Goal: Complete application form

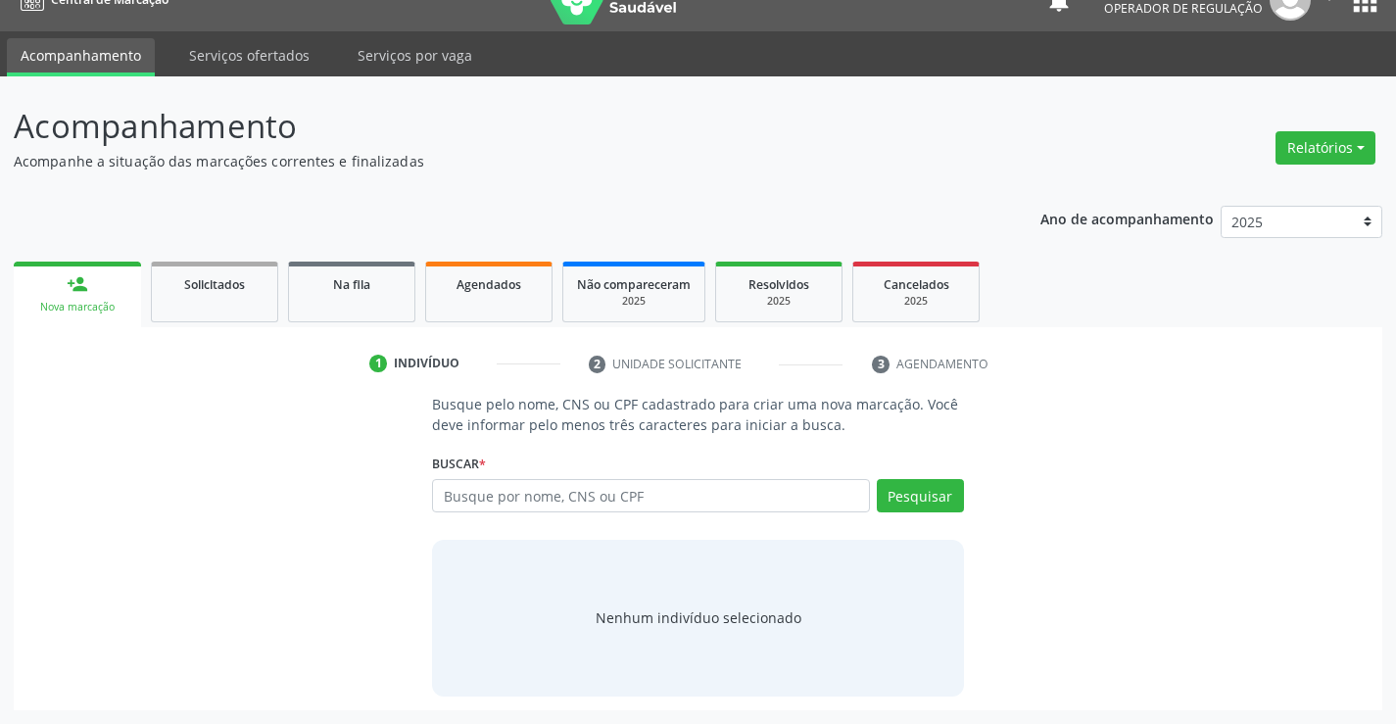
scroll to position [31, 0]
drag, startPoint x: 505, startPoint y: 483, endPoint x: 654, endPoint y: 448, distance: 153.0
click at [508, 482] on input "text" at bounding box center [650, 495] width 437 height 33
type input "09627630551"
click at [936, 494] on button "Pesquisar" at bounding box center [920, 495] width 87 height 33
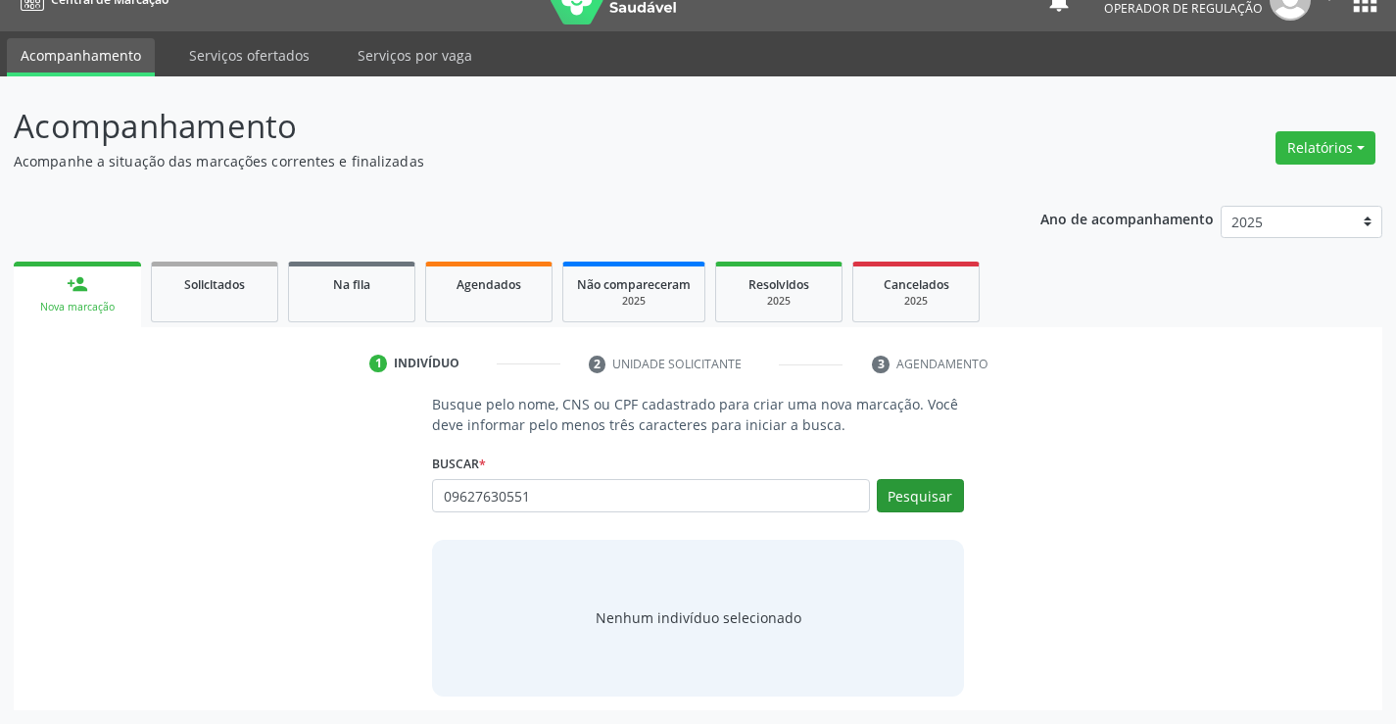
type input "09627630551"
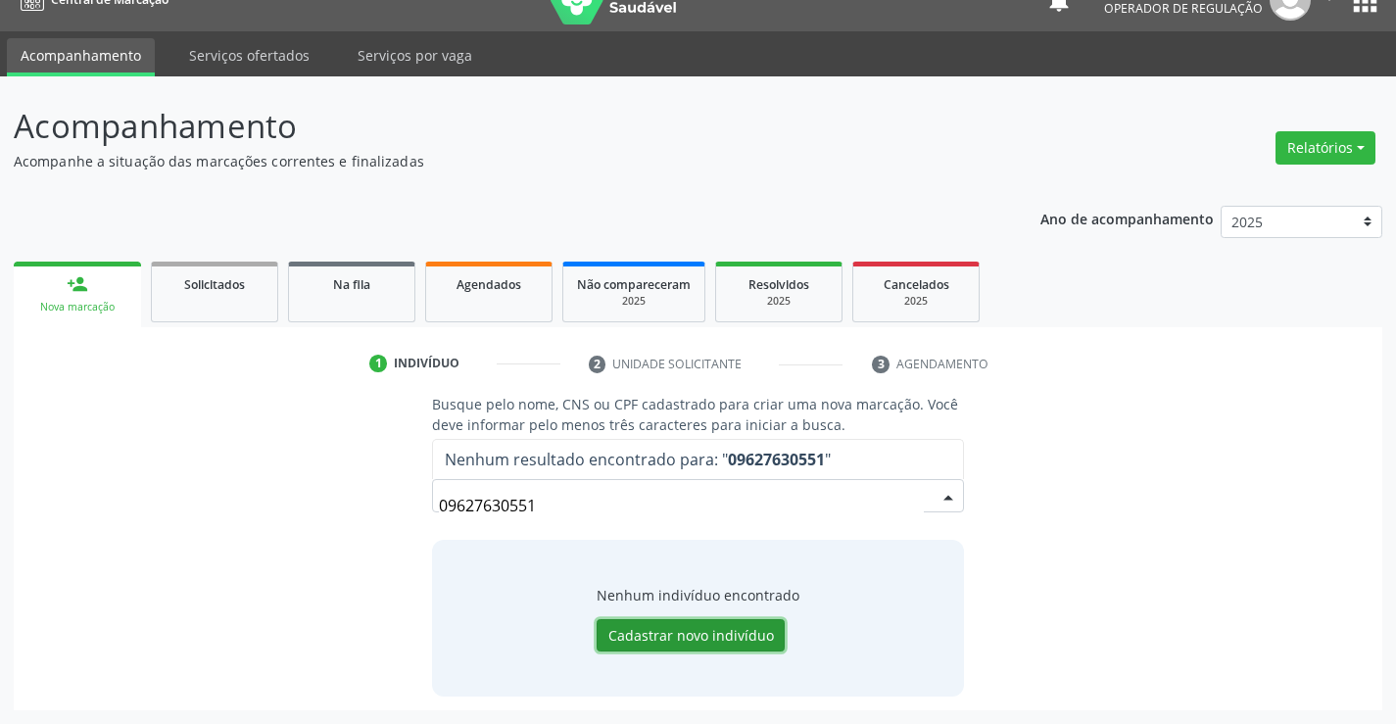
click at [704, 638] on button "Cadastrar novo indivíduo" at bounding box center [690, 635] width 188 height 33
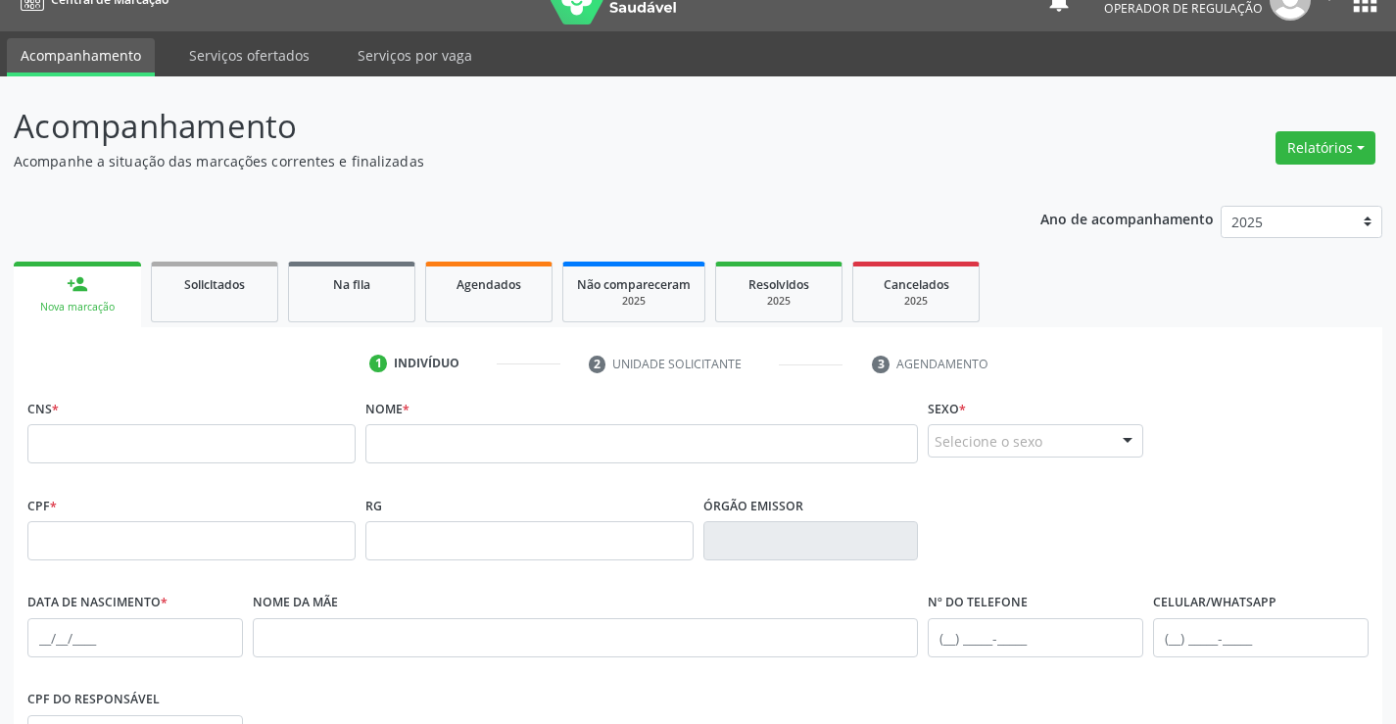
click at [116, 290] on link "person_add Nova marcação" at bounding box center [77, 295] width 127 height 66
click at [193, 289] on span "Solicitados" at bounding box center [214, 284] width 61 height 17
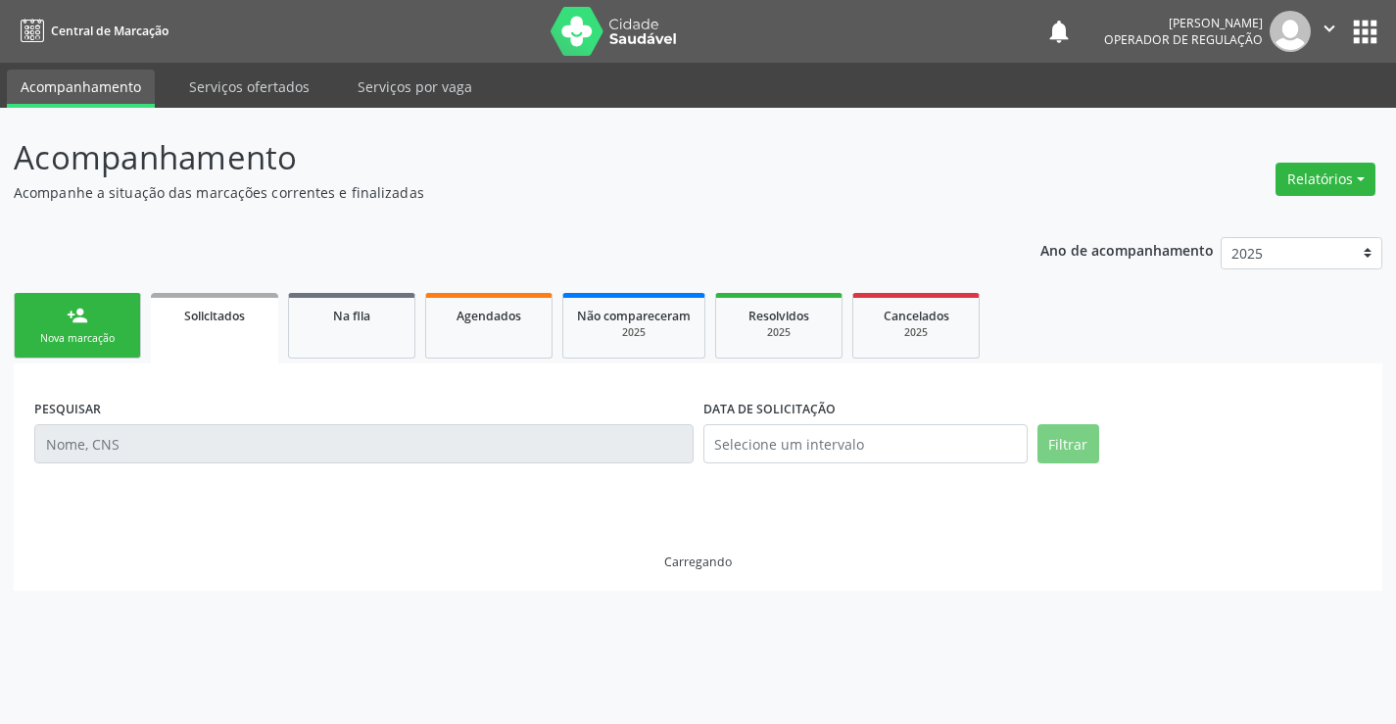
scroll to position [0, 0]
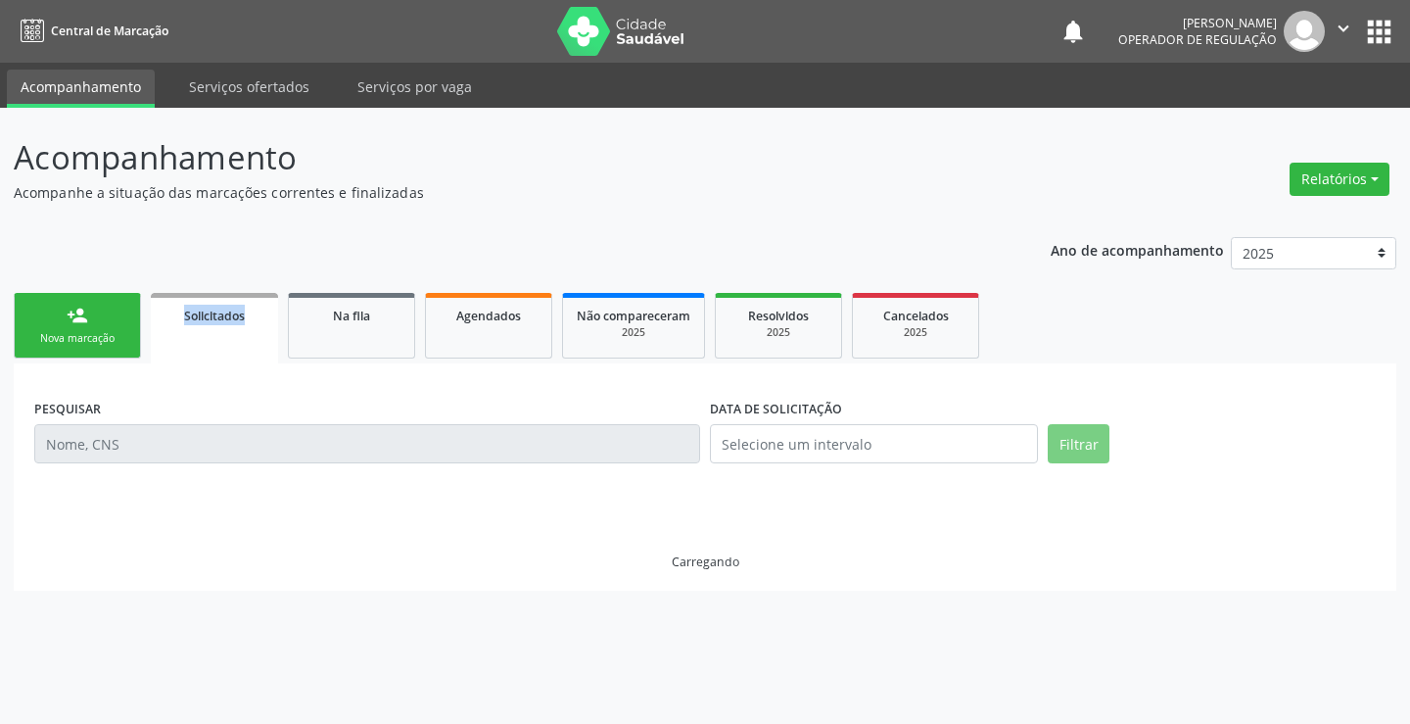
click at [193, 289] on ul "person_add Nova marcação Solicitados Na fila Agendados Não compareceram 2025 Re…" at bounding box center [705, 325] width 1383 height 75
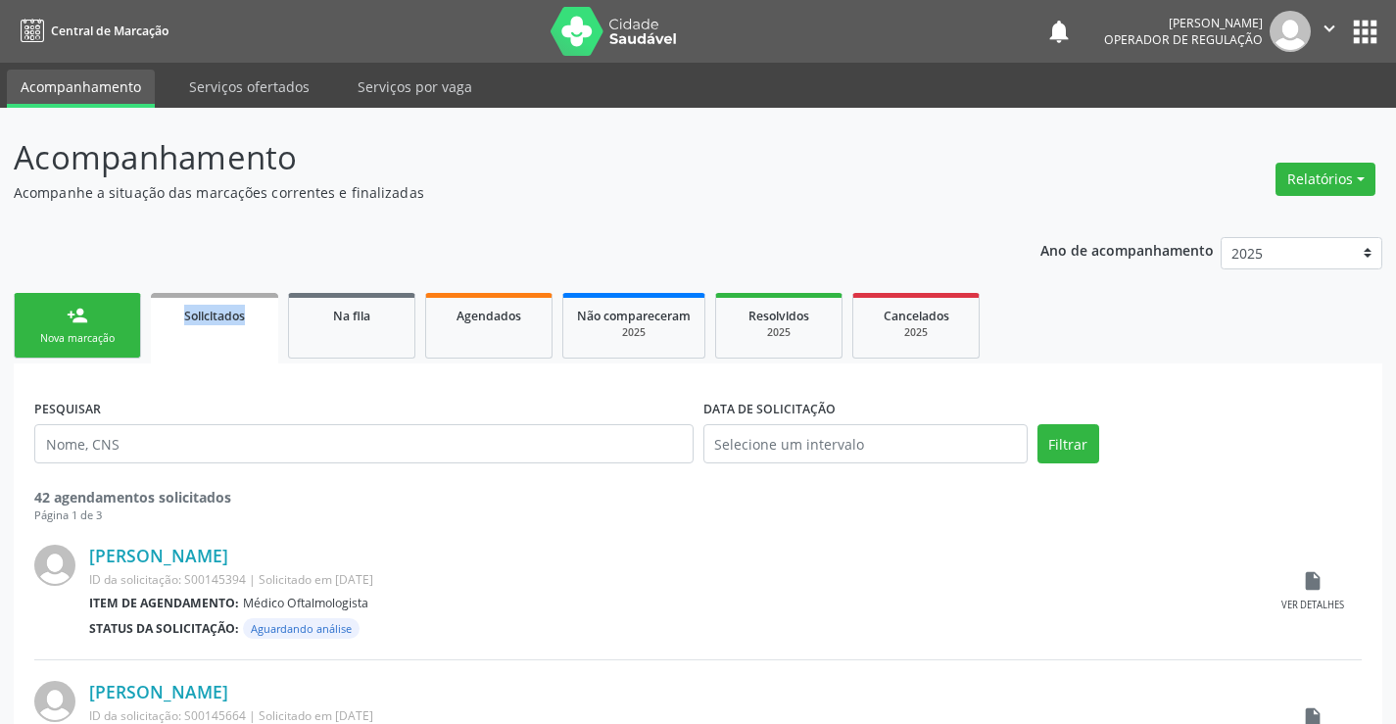
click at [50, 315] on link "person_add Nova marcação" at bounding box center [77, 326] width 127 height 66
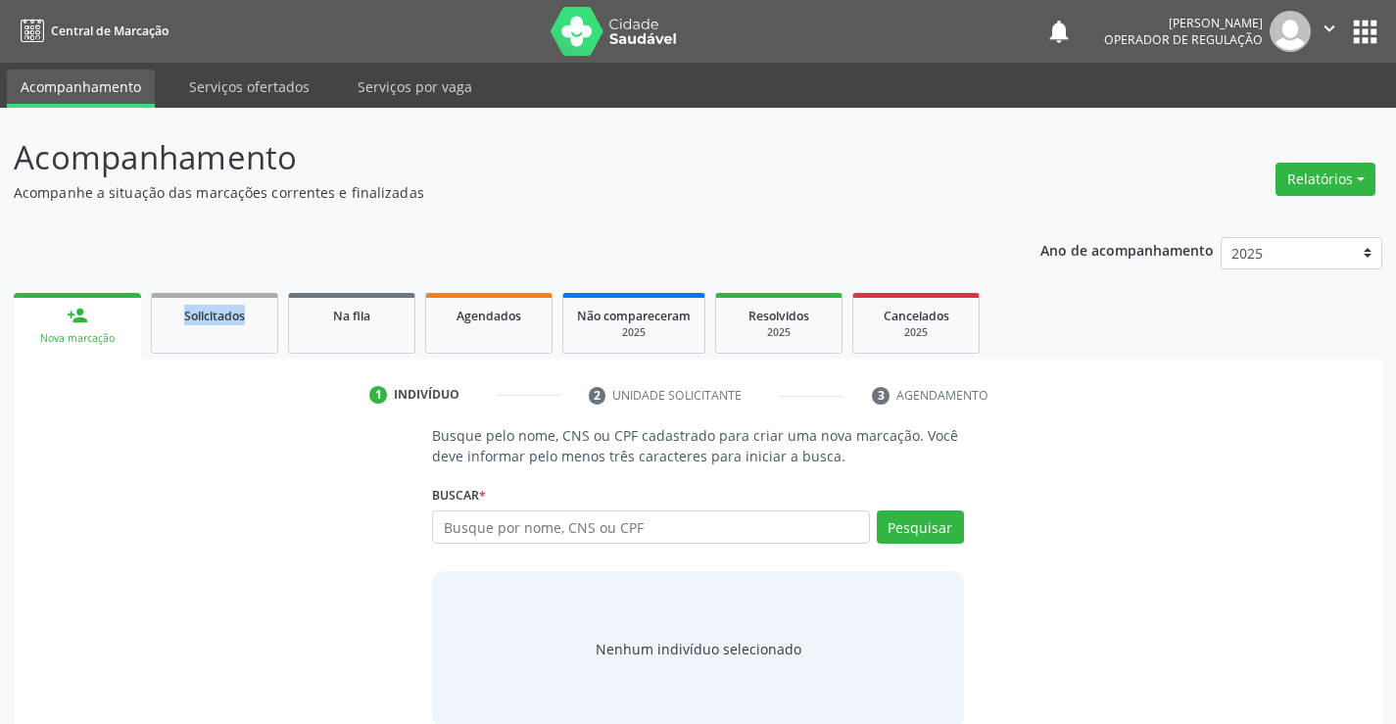
click at [51, 322] on link "person_add Nova marcação" at bounding box center [77, 326] width 127 height 66
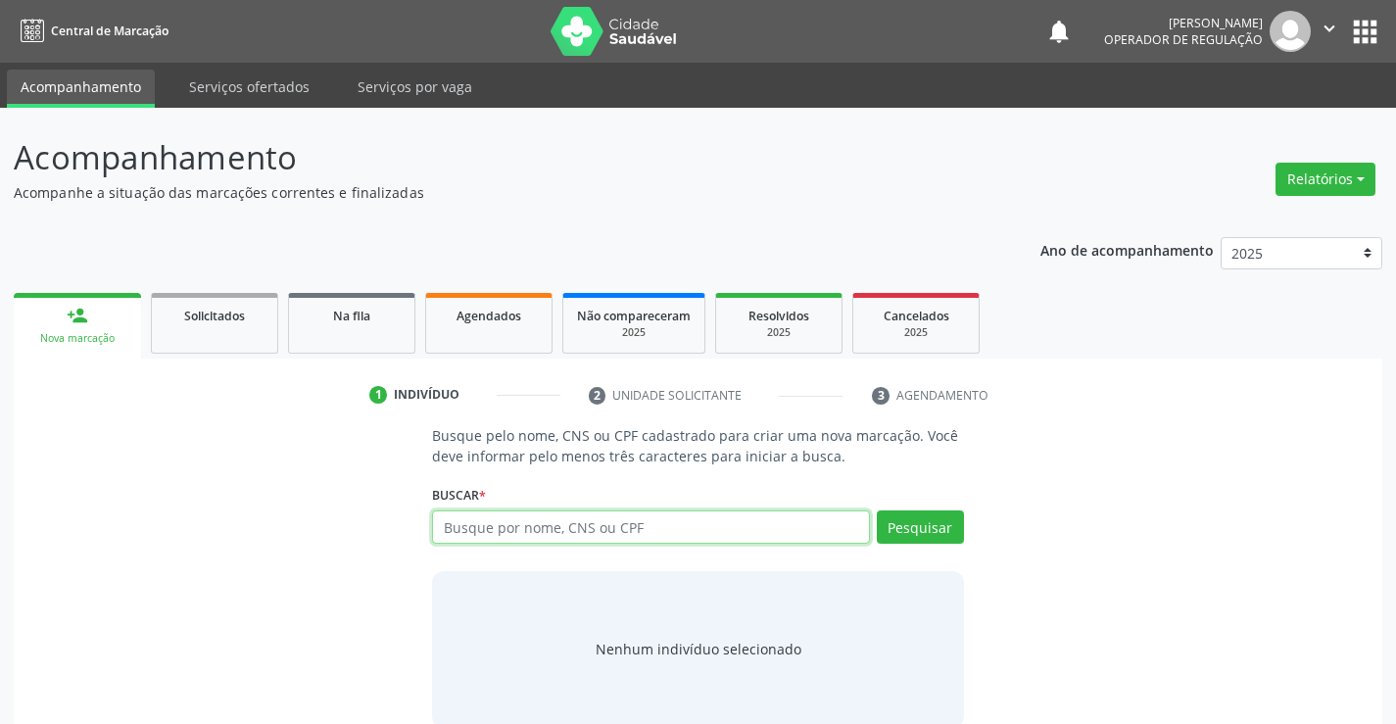
click at [638, 527] on input "text" at bounding box center [650, 526] width 437 height 33
type input "707600298049895"
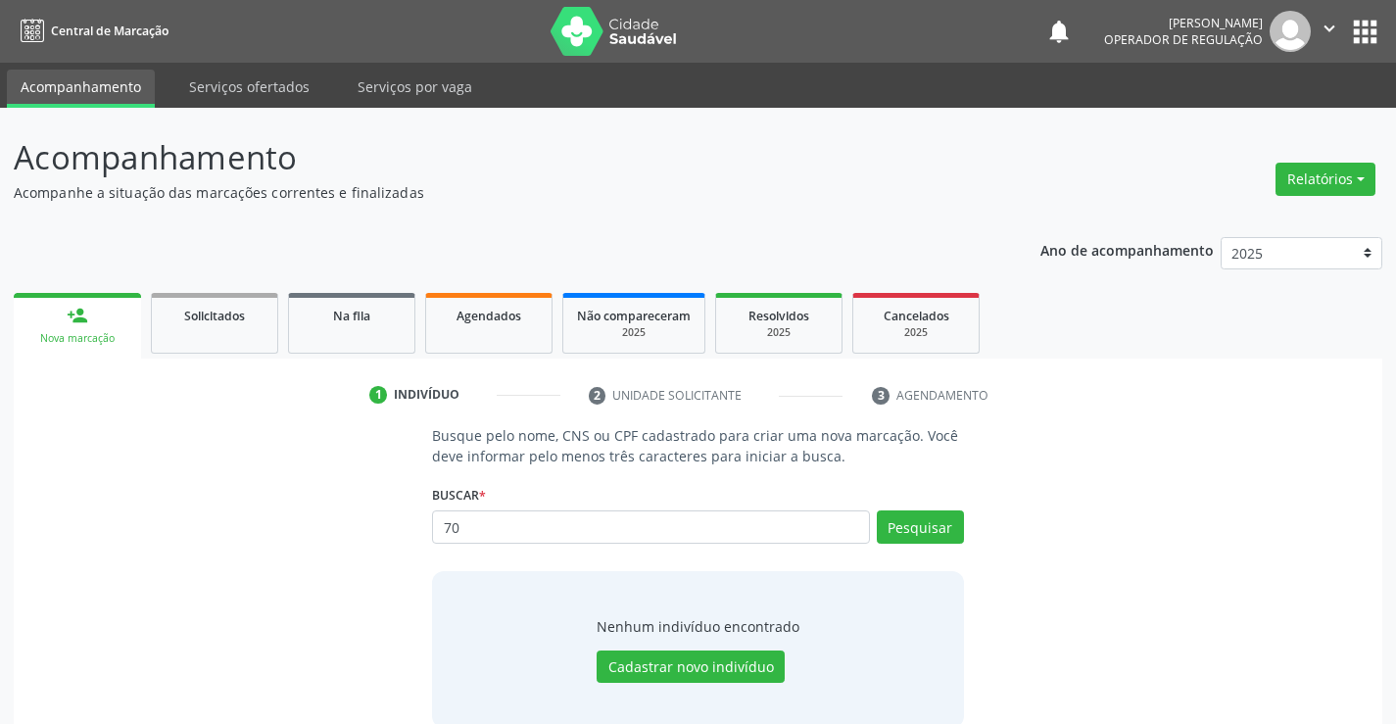
type input "7"
type input "707600298049895"
click at [938, 528] on button "Pesquisar" at bounding box center [920, 526] width 87 height 33
type input "707600298049895"
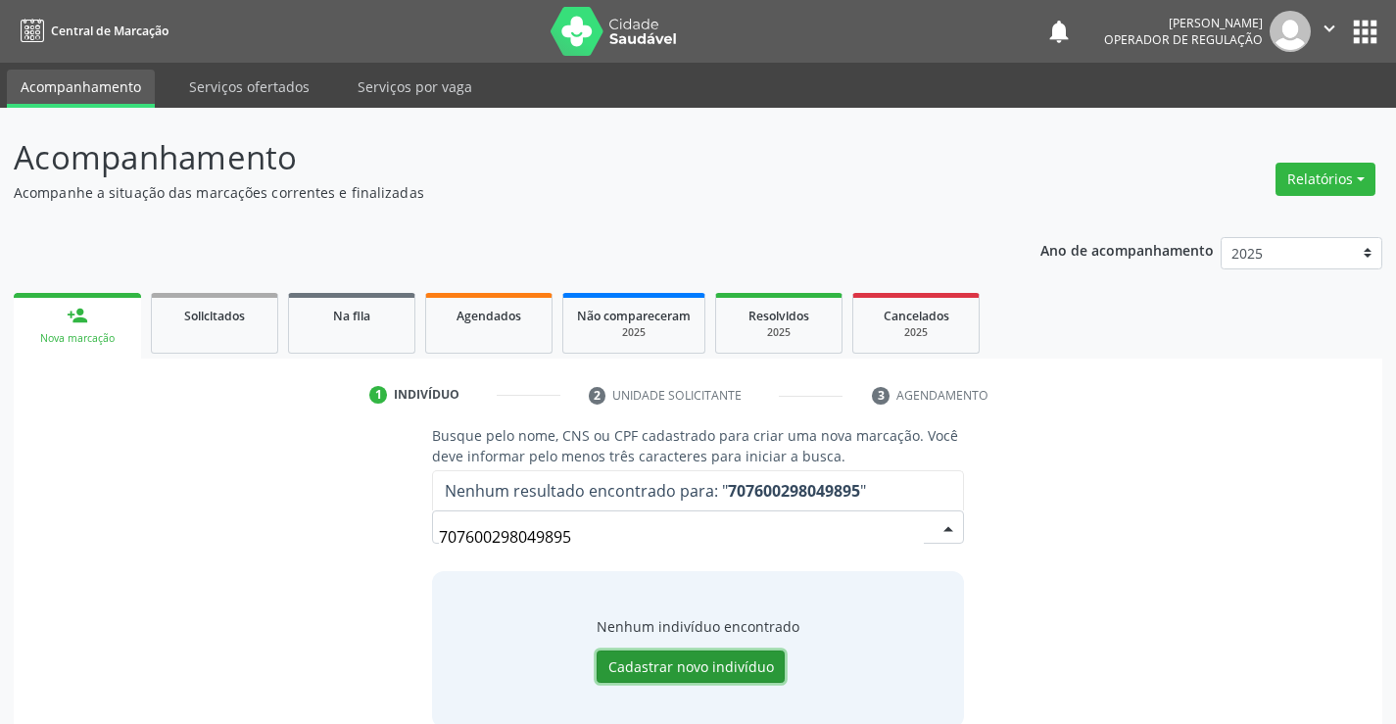
click at [680, 662] on button "Cadastrar novo indivíduo" at bounding box center [690, 666] width 188 height 33
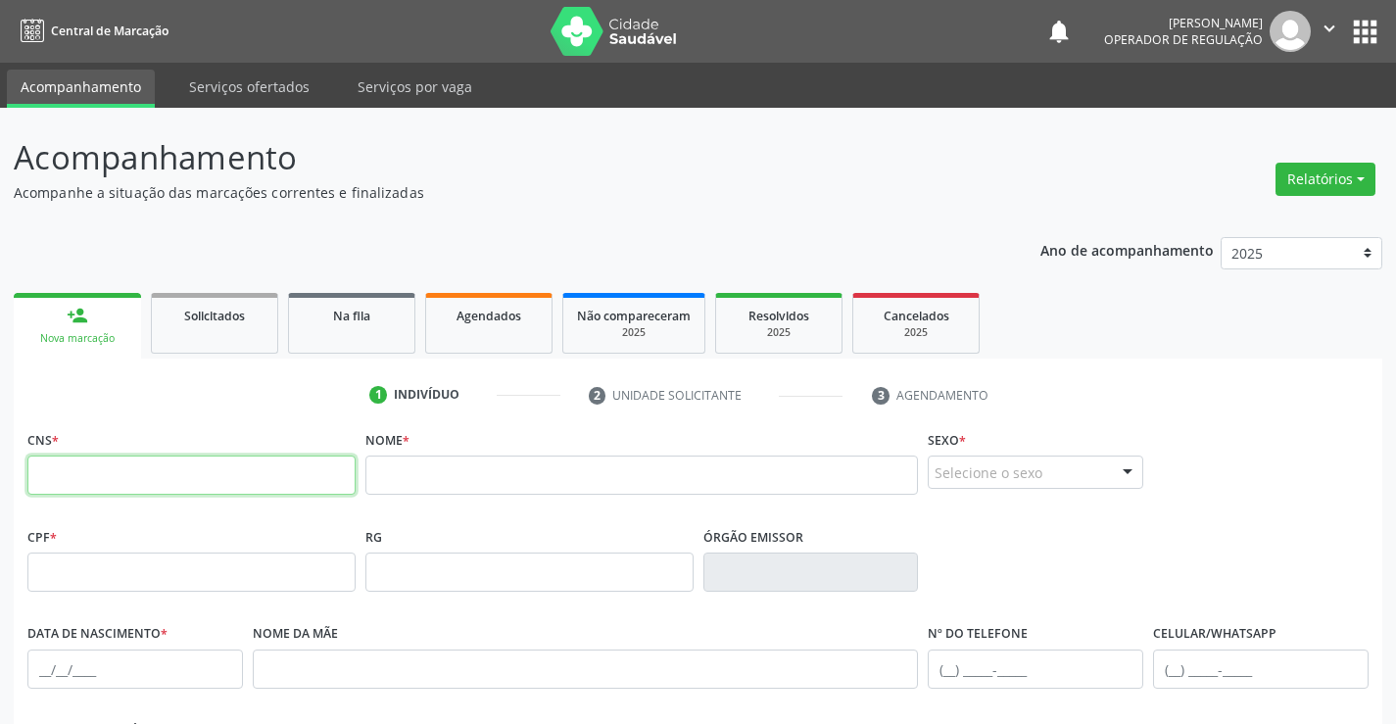
click at [104, 470] on input "text" at bounding box center [191, 474] width 328 height 39
type input "0"
type input "707 6002 9804 9895"
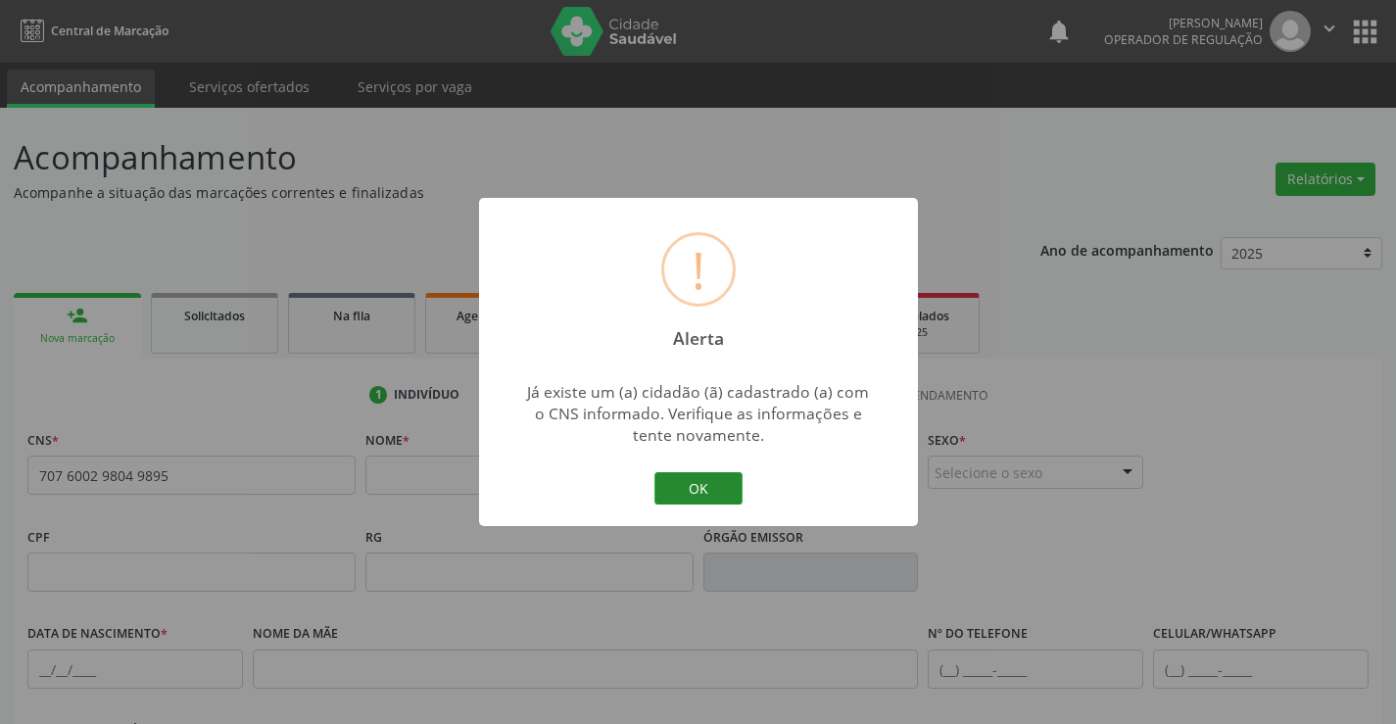
click at [701, 487] on button "OK" at bounding box center [698, 488] width 88 height 33
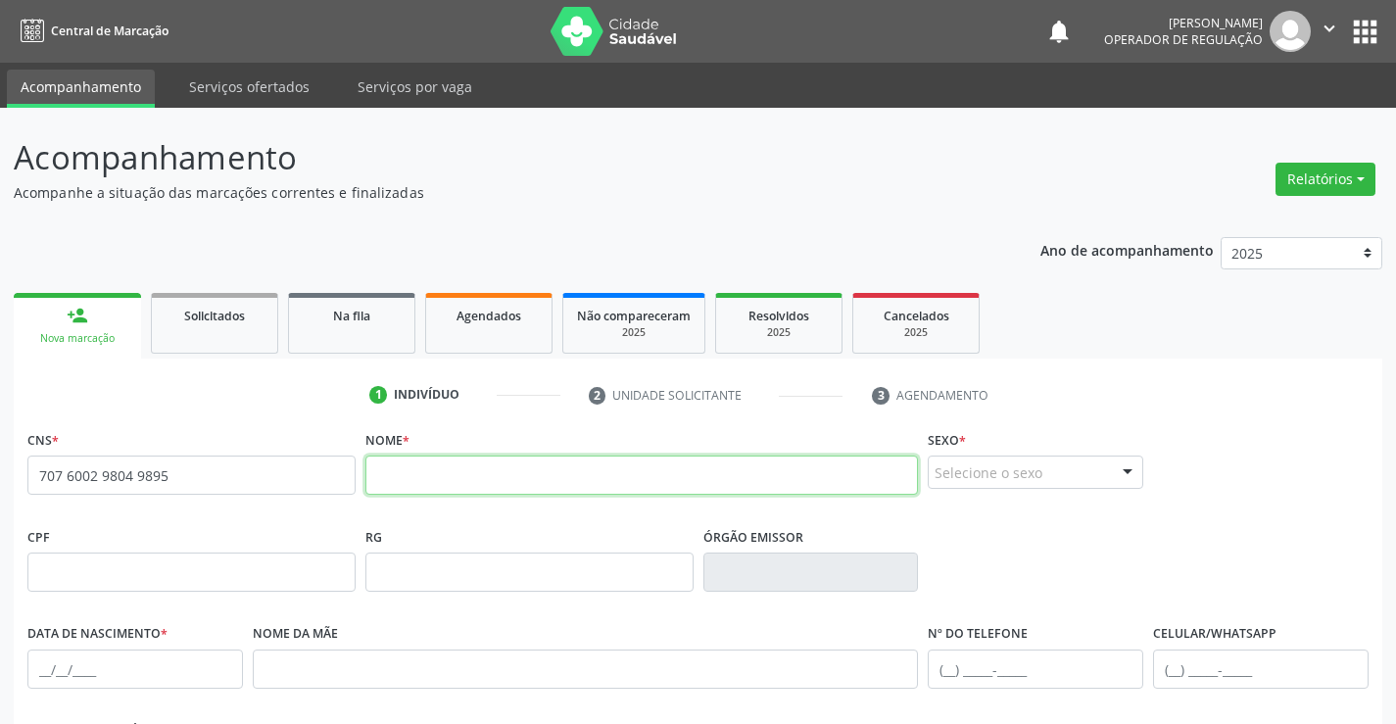
drag, startPoint x: 433, startPoint y: 465, endPoint x: 558, endPoint y: 443, distance: 127.4
click at [433, 465] on input "text" at bounding box center [641, 474] width 553 height 39
type input "c"
type input "[PERSON_NAME]"
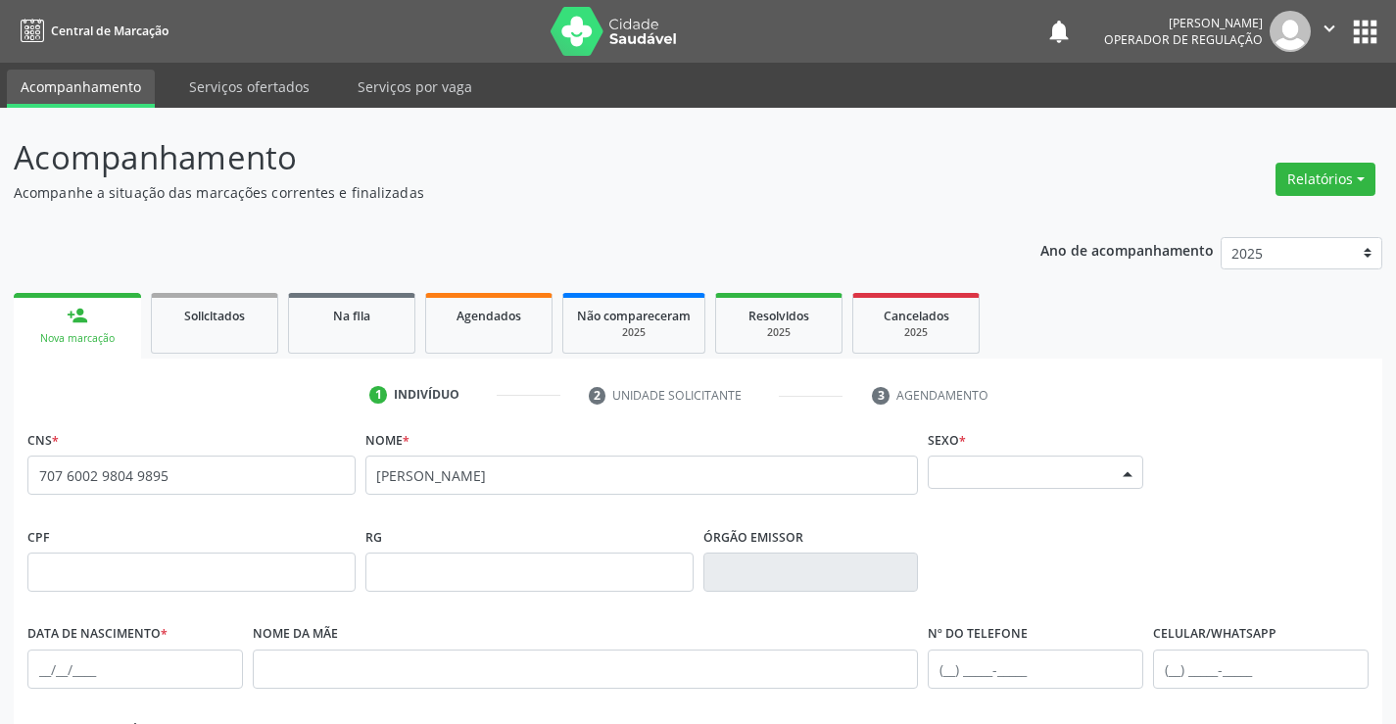
click at [1105, 470] on div "Selecione o sexo" at bounding box center [1035, 471] width 215 height 33
click at [980, 427] on span "Feminino" at bounding box center [974, 436] width 69 height 22
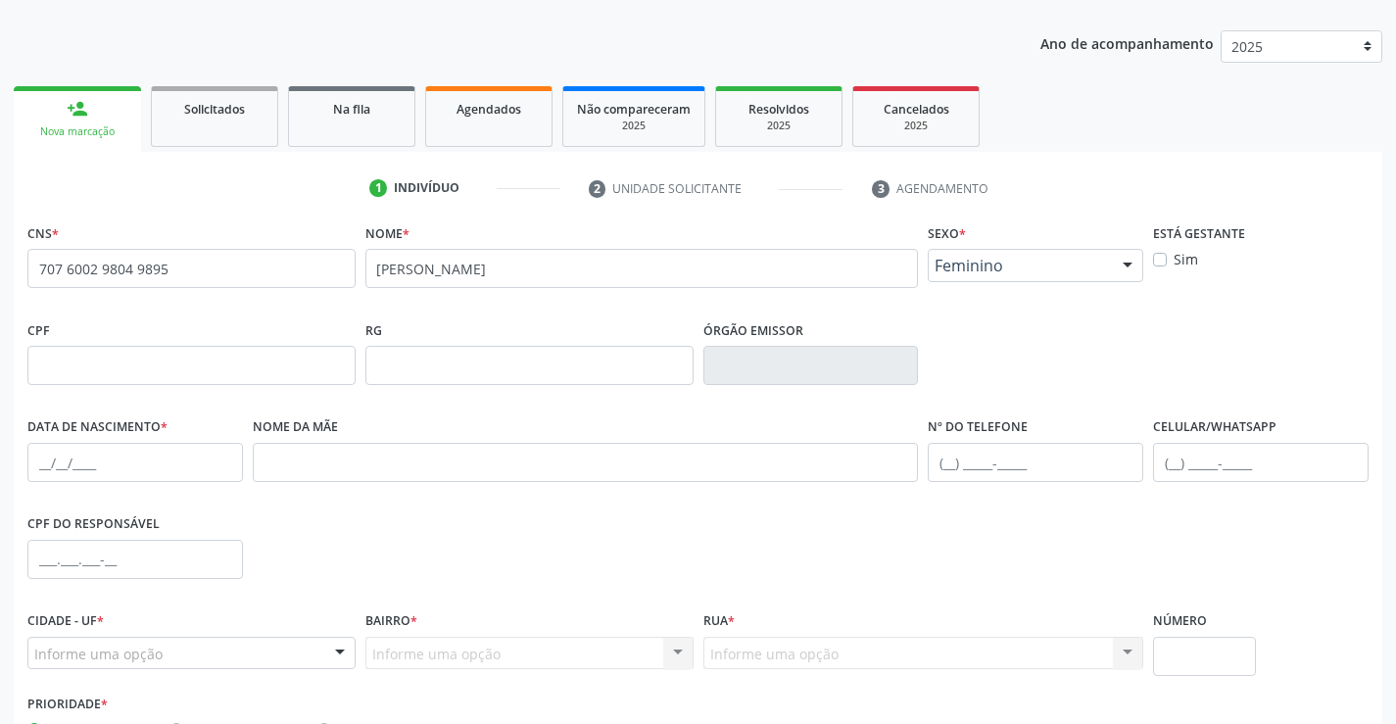
scroll to position [338, 0]
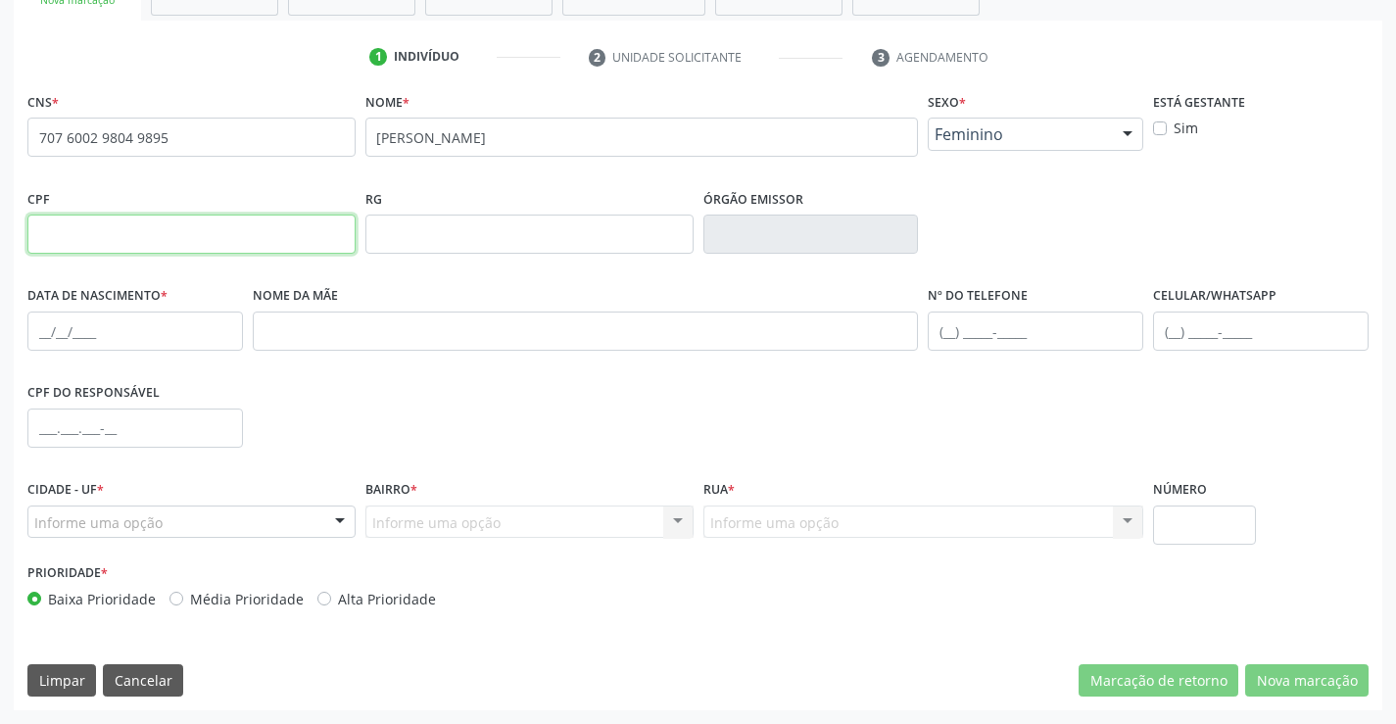
drag, startPoint x: 79, startPoint y: 230, endPoint x: 272, endPoint y: 225, distance: 193.0
click at [93, 227] on input "text" at bounding box center [191, 233] width 328 height 39
type input "096.276.305-51"
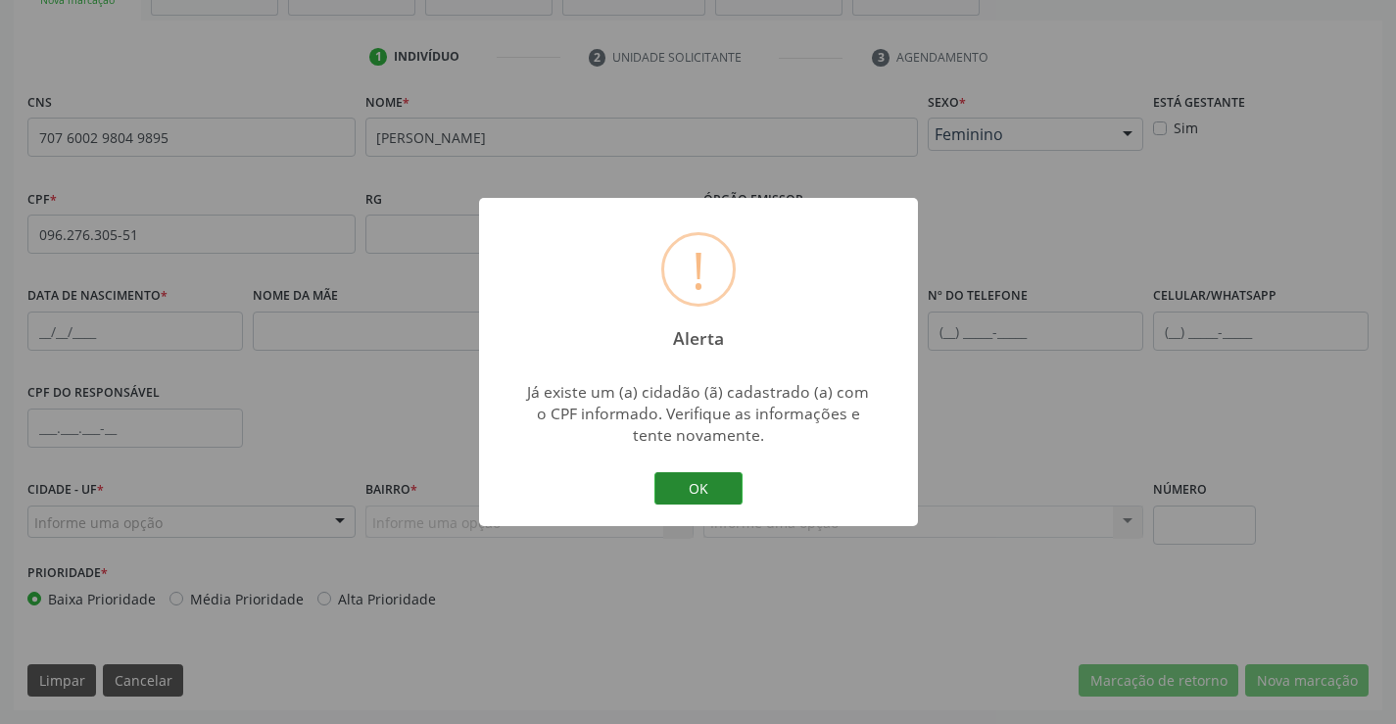
click at [706, 482] on button "OK" at bounding box center [698, 488] width 88 height 33
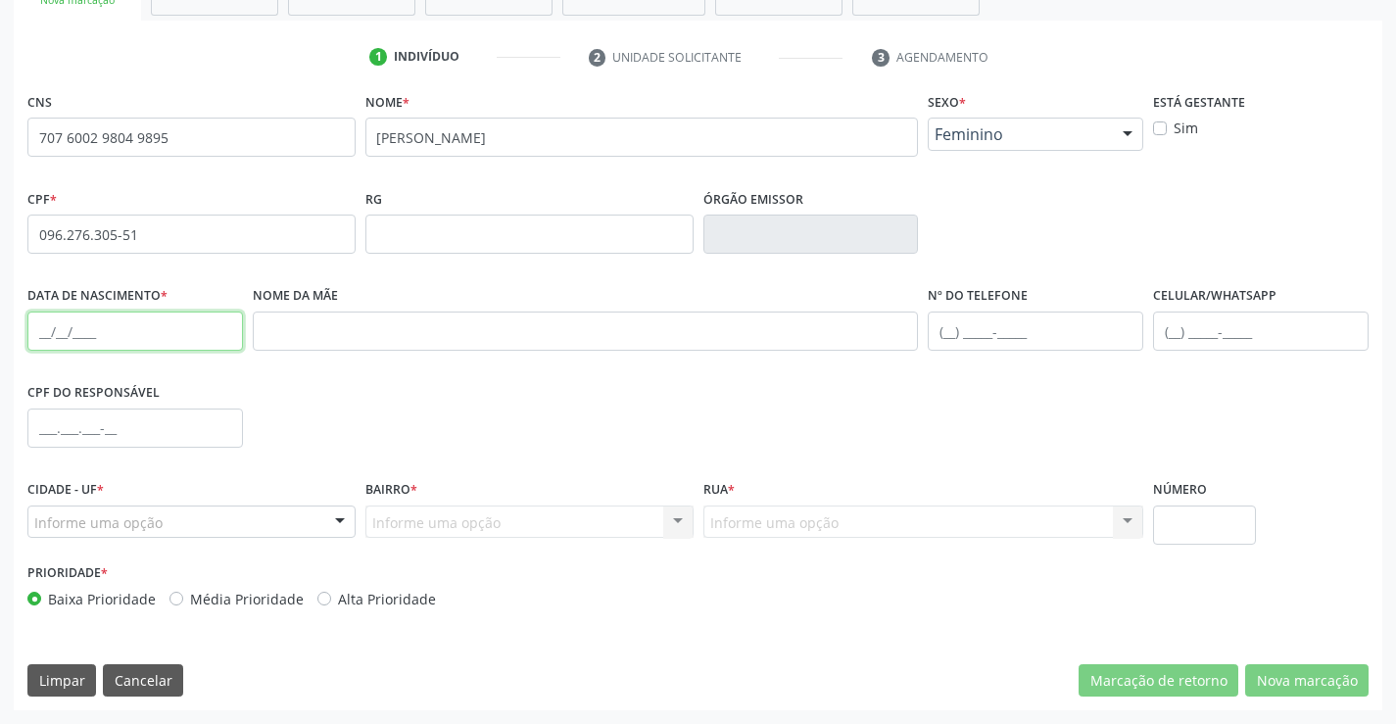
drag, startPoint x: 90, startPoint y: 342, endPoint x: 122, endPoint y: 329, distance: 34.7
click at [94, 341] on input "text" at bounding box center [134, 330] width 215 height 39
type input "[DATE]"
click at [1066, 332] on input "text" at bounding box center [1035, 330] width 215 height 39
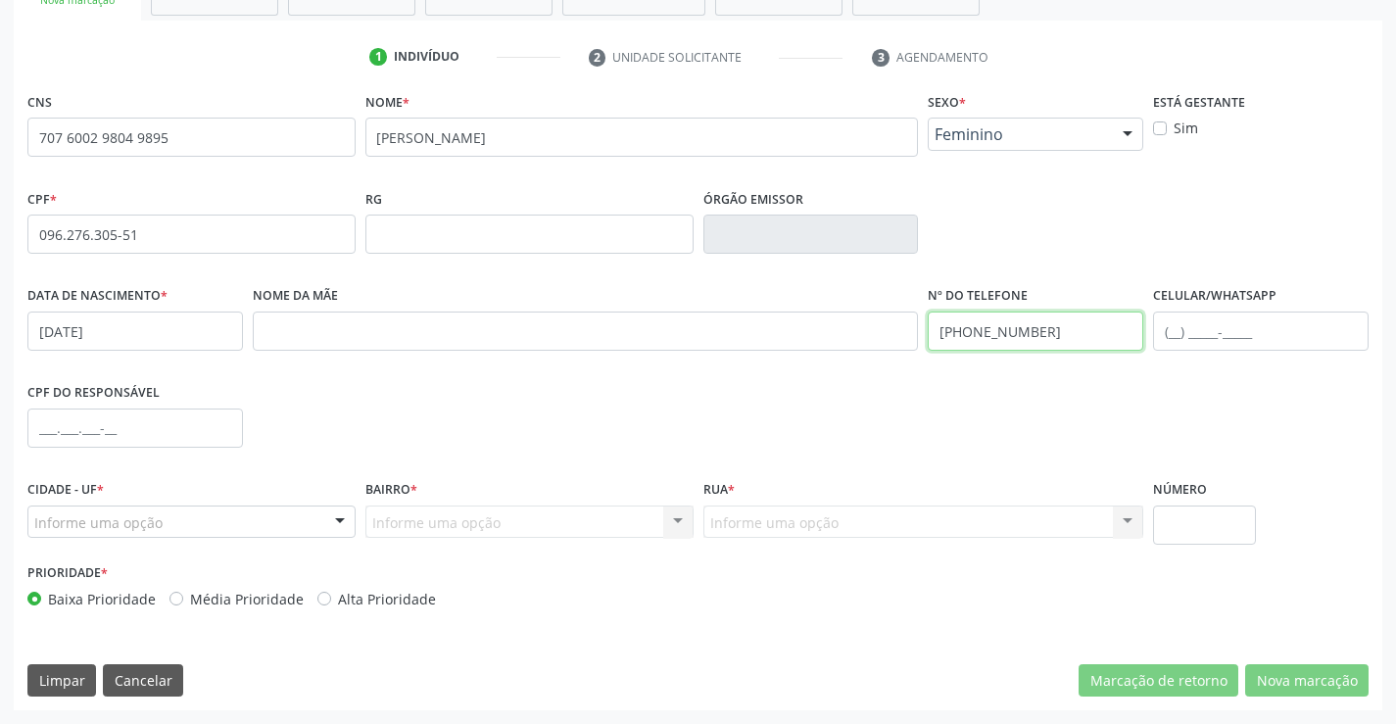
type input "[PHONE_NUMBER]"
click at [228, 519] on div "Informe uma opção" at bounding box center [191, 521] width 328 height 33
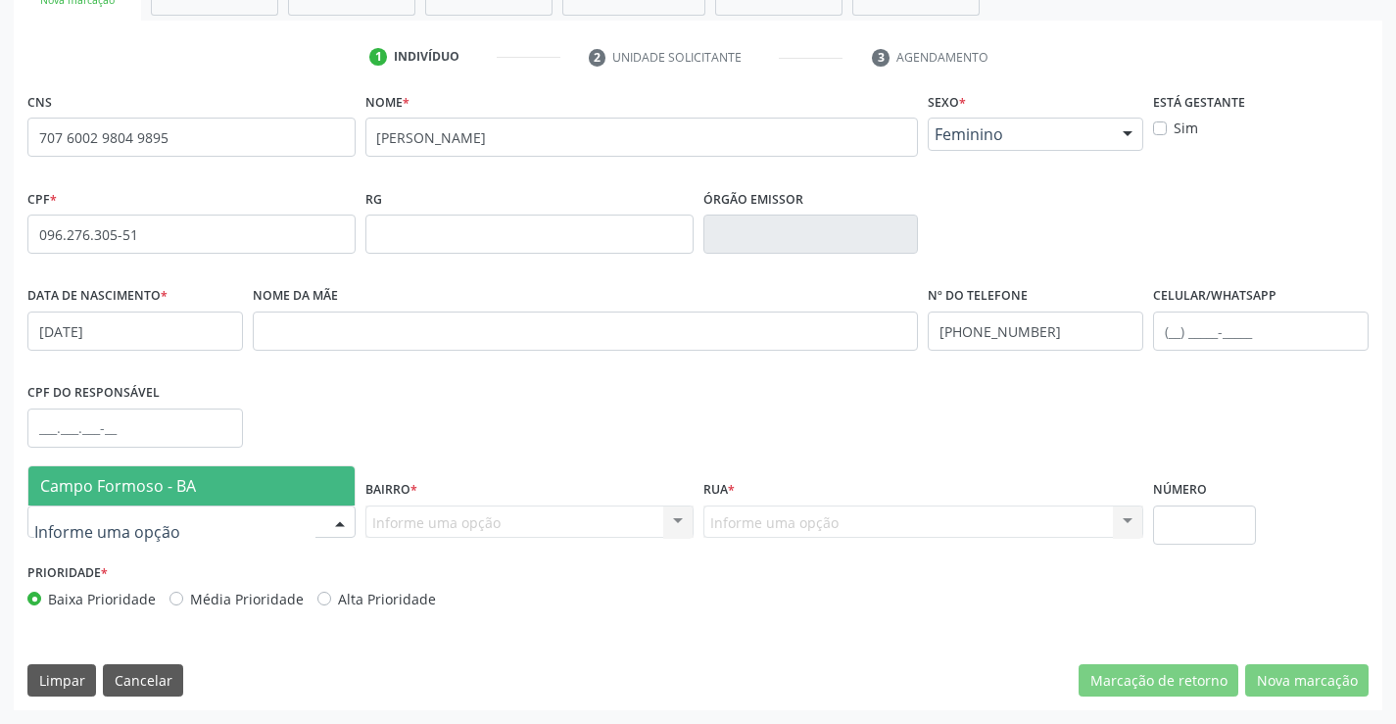
drag, startPoint x: 169, startPoint y: 483, endPoint x: 258, endPoint y: 482, distance: 88.2
click at [169, 482] on span "Campo Formoso - BA" at bounding box center [118, 486] width 156 height 22
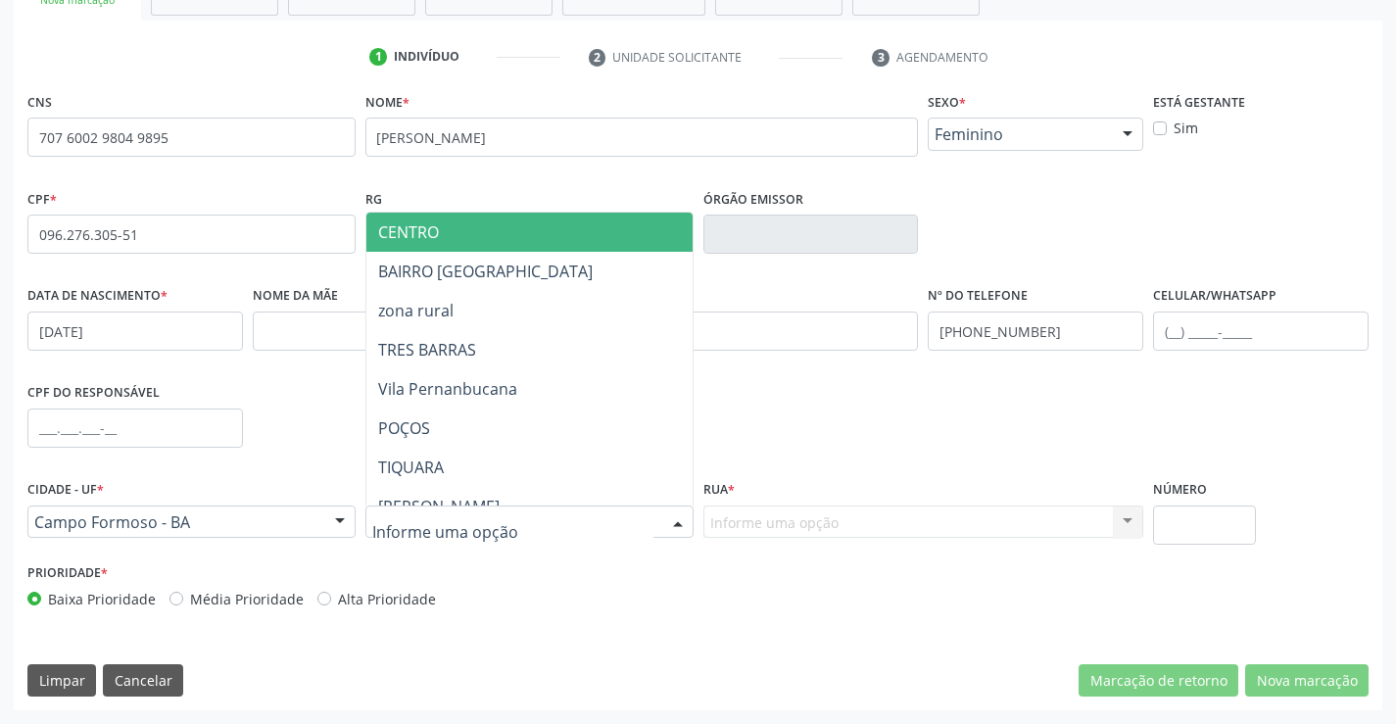
click at [663, 517] on div at bounding box center [677, 522] width 29 height 33
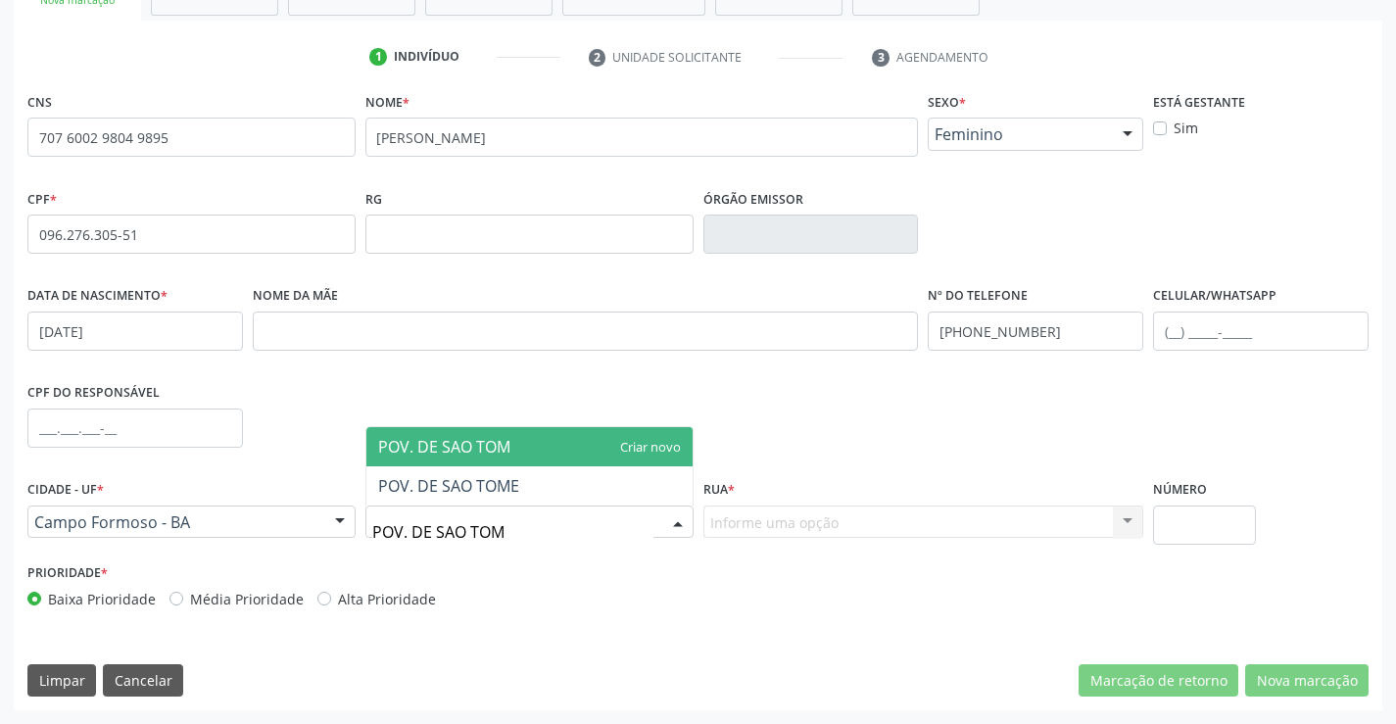
type input "POV. DE SAO TOME"
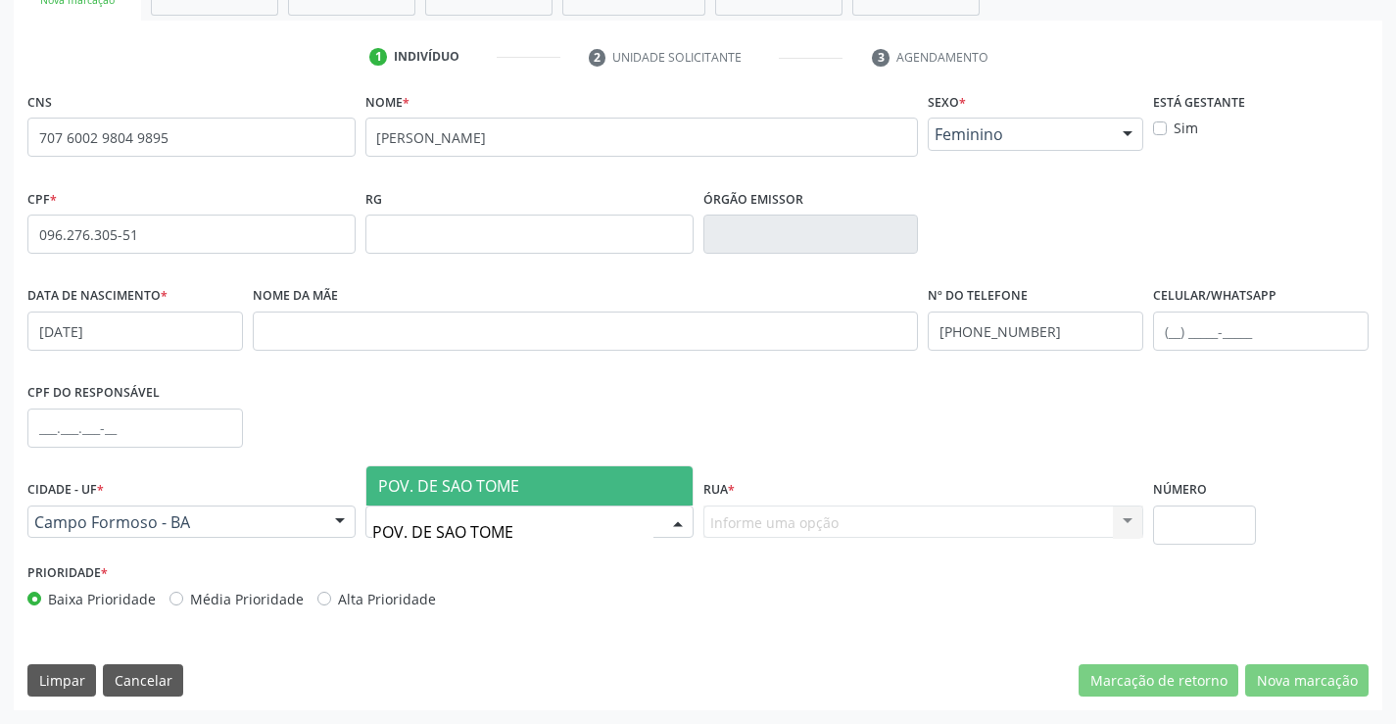
drag, startPoint x: 518, startPoint y: 476, endPoint x: 769, endPoint y: 518, distance: 254.2
click at [525, 476] on span "POV. DE SAO TOME" at bounding box center [529, 485] width 326 height 39
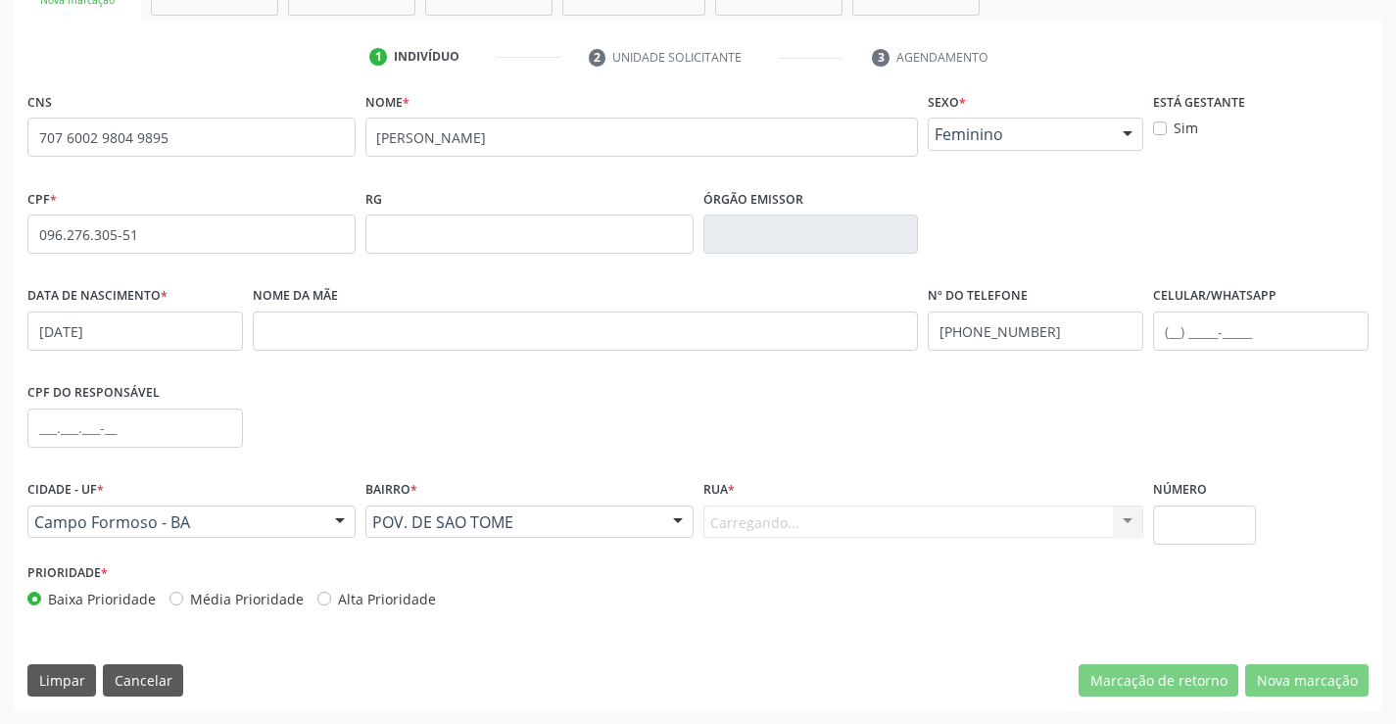
click at [813, 526] on div "Carregando... Nenhum resultado encontrado para: " " Nenhuma opção encontrada. D…" at bounding box center [923, 521] width 441 height 33
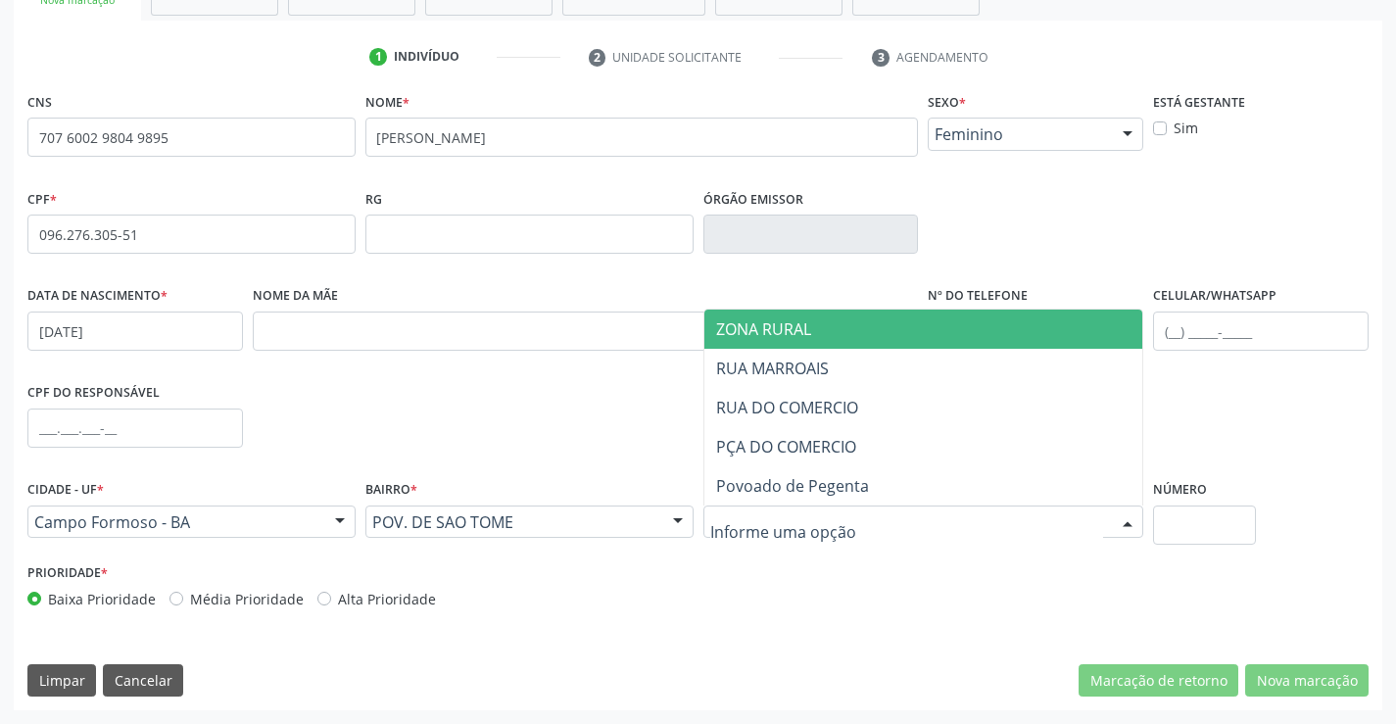
click at [785, 330] on span "ZONA RURAL" at bounding box center [763, 329] width 95 height 22
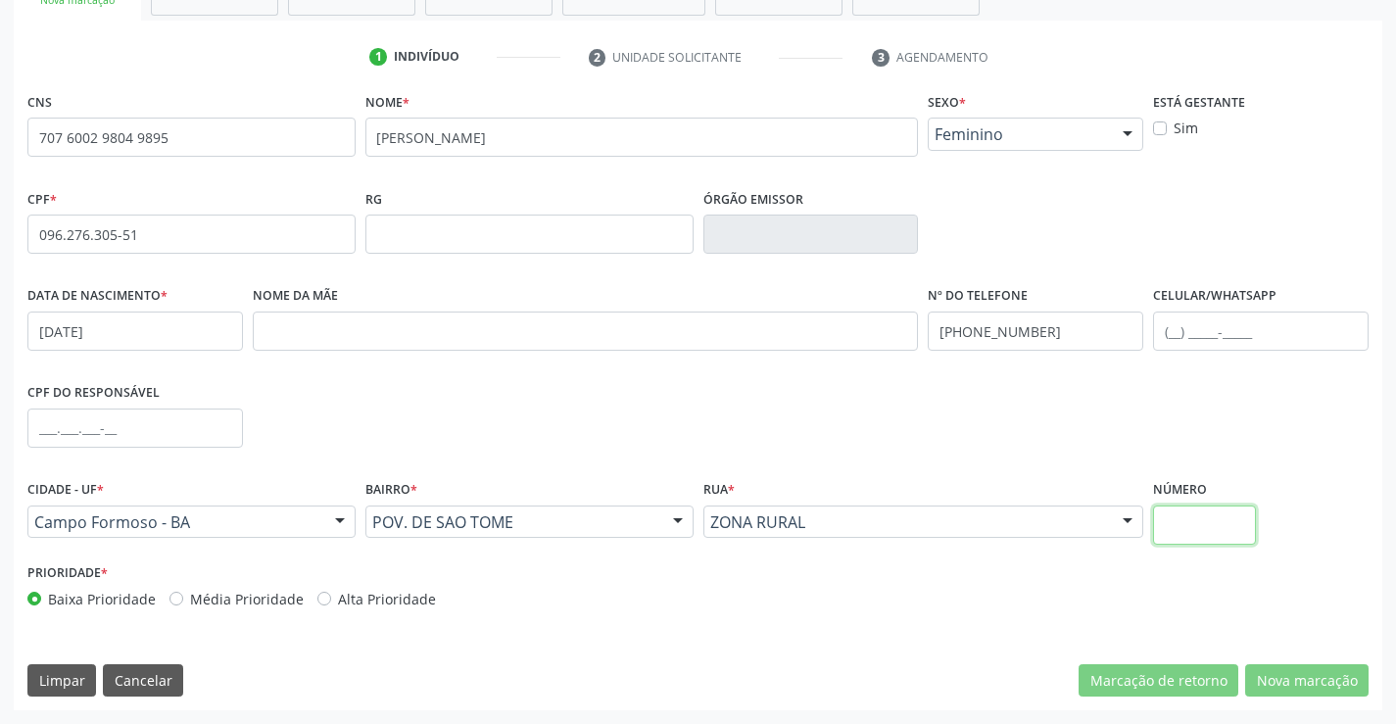
click at [1212, 526] on input "text" at bounding box center [1204, 524] width 103 height 39
type input "A"
type input "SN"
click at [1302, 658] on div "CNS 707 6002 9804 9895 [GEOGRAPHIC_DATA] * [PERSON_NAME] * Feminino Masculino F…" at bounding box center [698, 398] width 1368 height 623
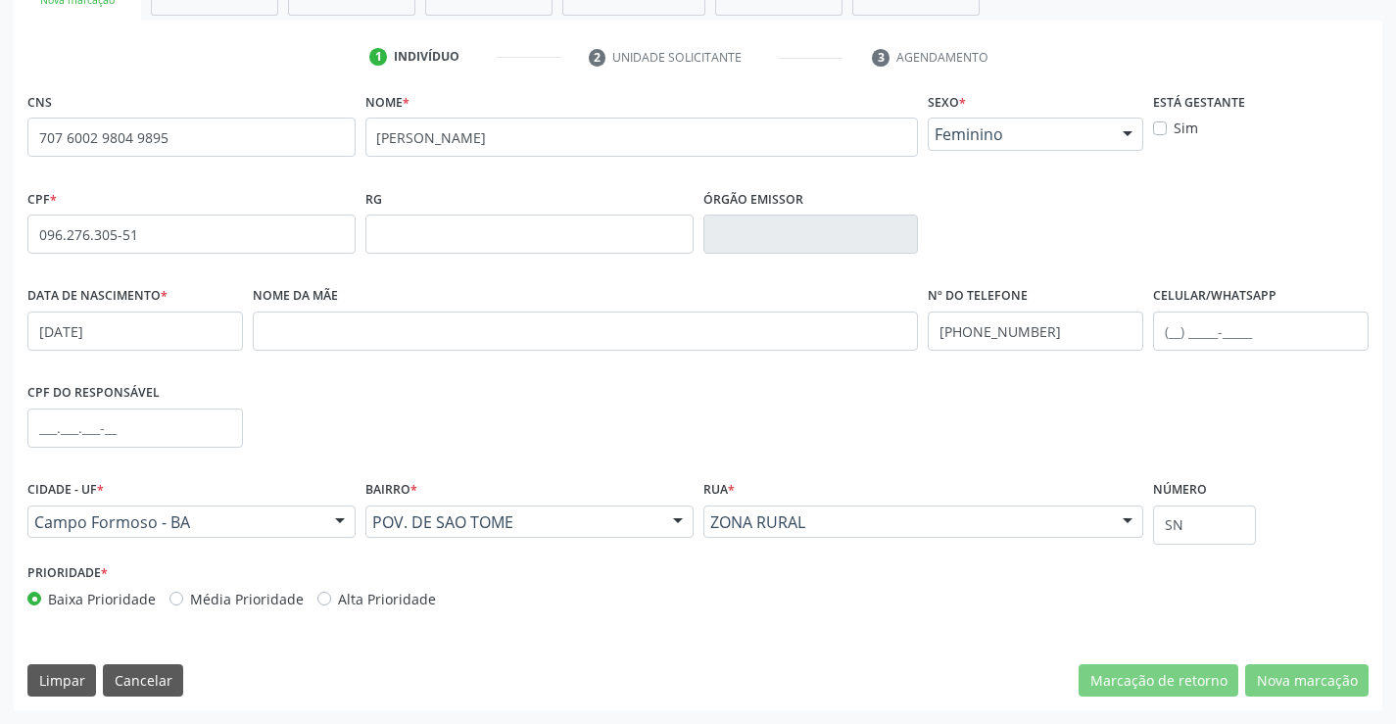
click at [1302, 658] on div "CNS 707 6002 9804 9895 [GEOGRAPHIC_DATA] * [PERSON_NAME] * Feminino Masculino F…" at bounding box center [698, 398] width 1368 height 623
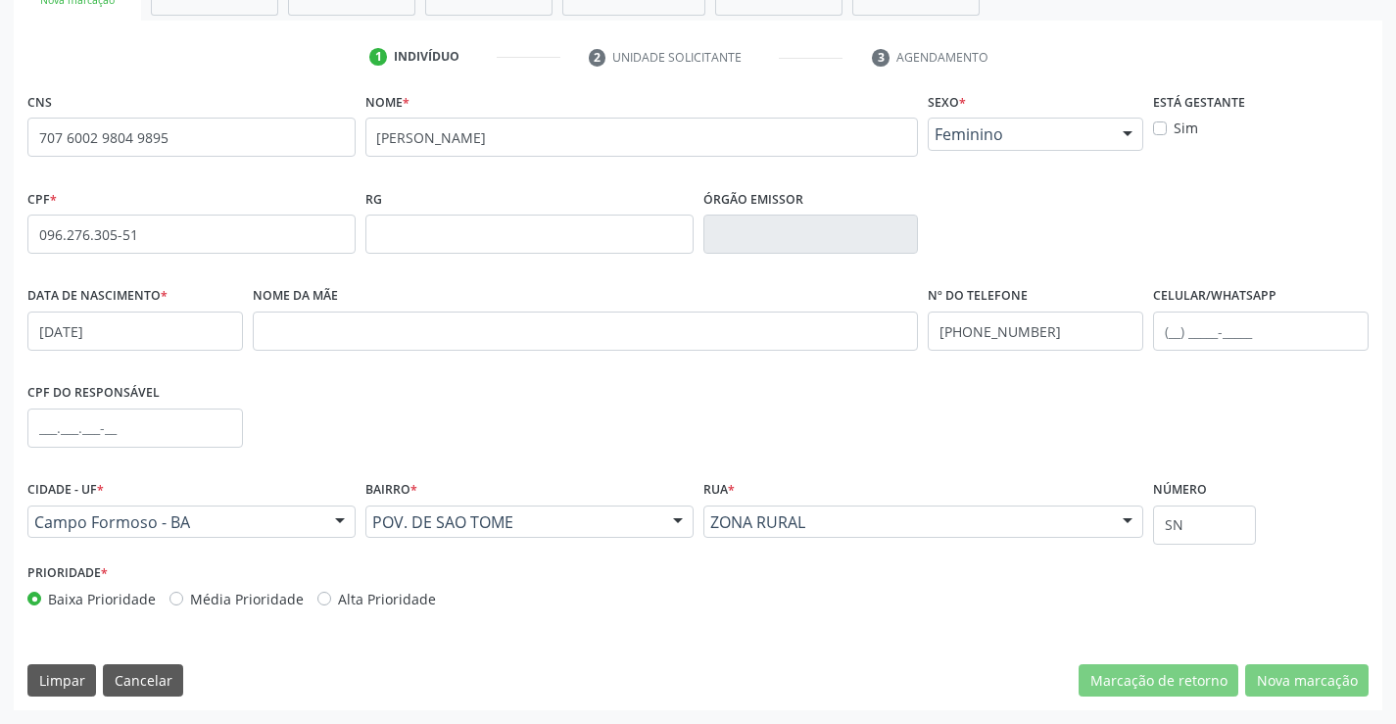
click at [1305, 662] on div "CNS 707 6002 9804 9895 [GEOGRAPHIC_DATA] * [PERSON_NAME] * Feminino Masculino F…" at bounding box center [698, 398] width 1368 height 623
click at [1310, 693] on div "CNS 707 6002 9804 9895 [GEOGRAPHIC_DATA] * [PERSON_NAME] * Feminino Masculino F…" at bounding box center [698, 398] width 1368 height 623
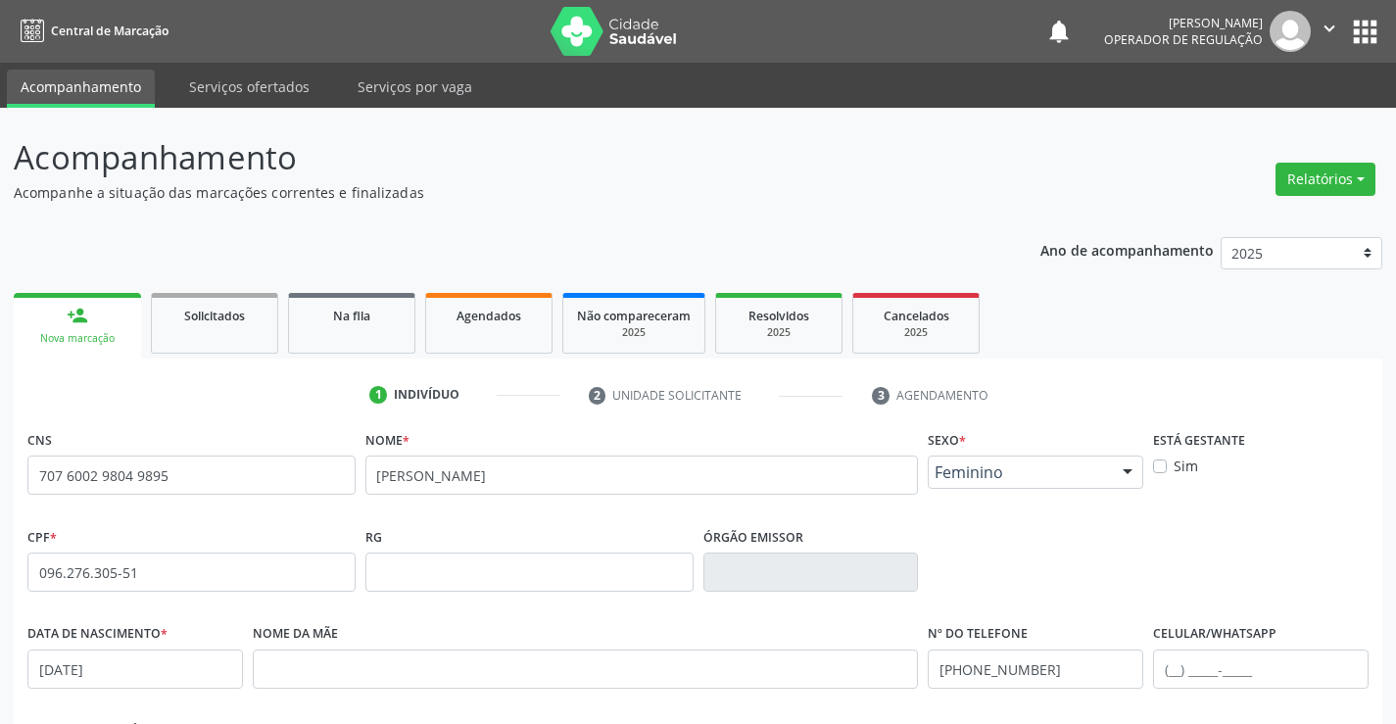
click at [1321, 30] on icon "" at bounding box center [1329, 29] width 22 height 22
click at [1271, 110] on link "Sair" at bounding box center [1279, 119] width 135 height 27
